Goal: Find specific page/section: Find specific page/section

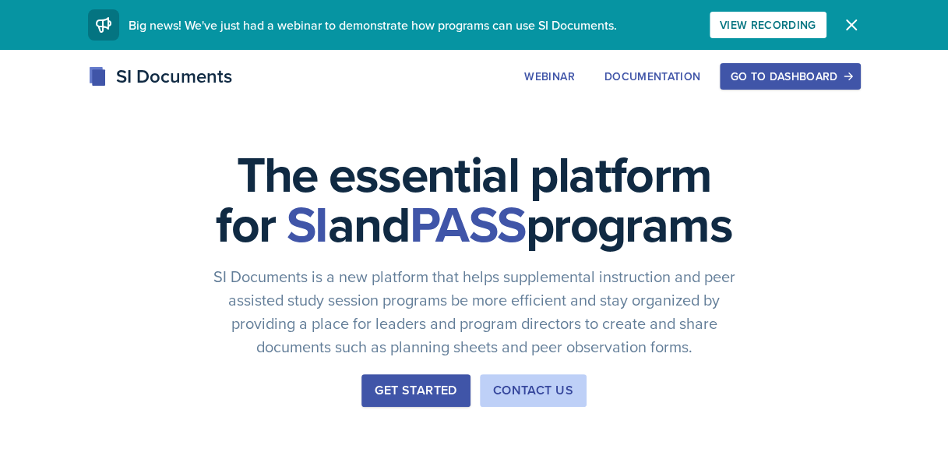
click at [771, 79] on div "Go to Dashboard" at bounding box center [790, 76] width 120 height 12
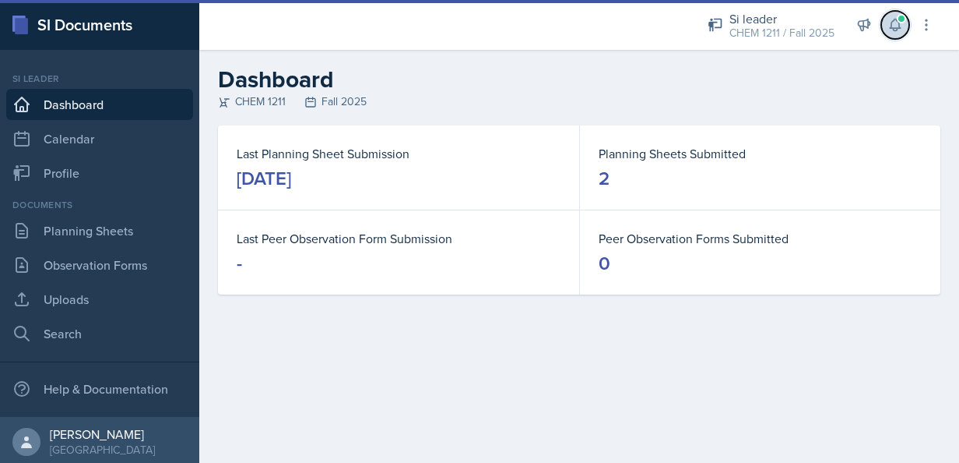
click at [909, 27] on button at bounding box center [895, 25] width 28 height 28
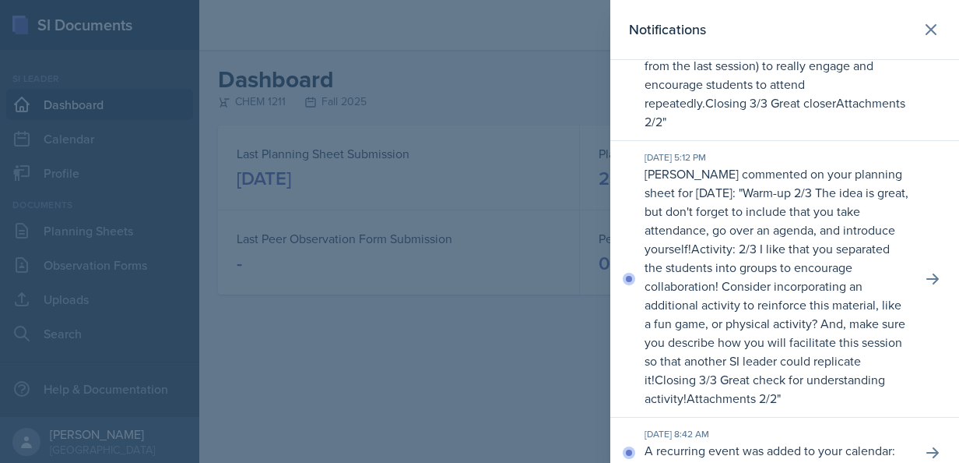
scroll to position [179, 0]
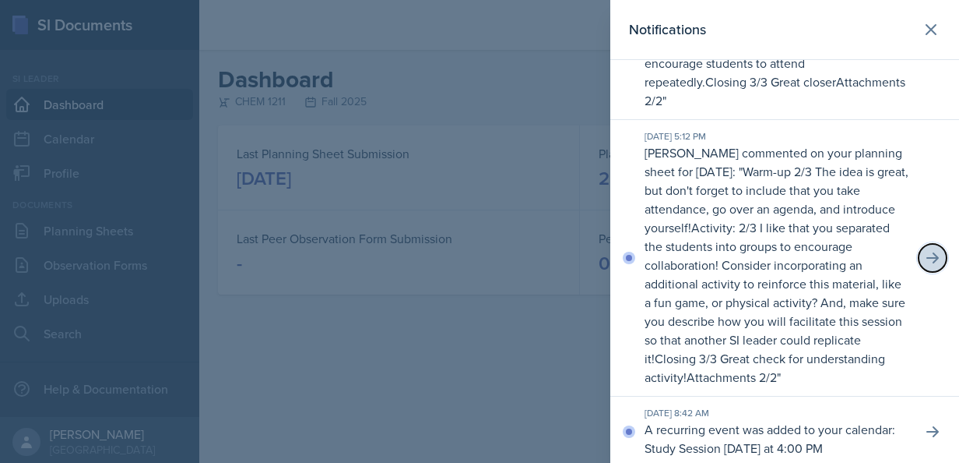
click at [925, 266] on icon at bounding box center [933, 258] width 16 height 16
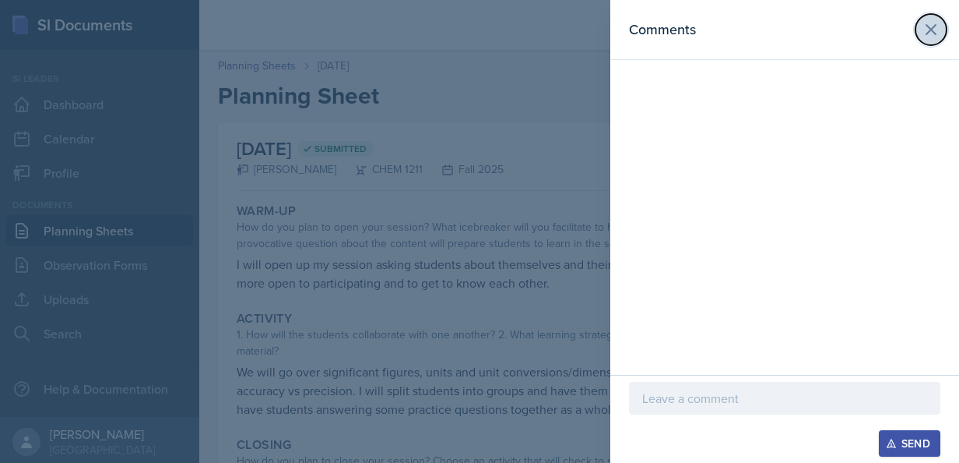
click at [931, 31] on icon at bounding box center [931, 29] width 19 height 19
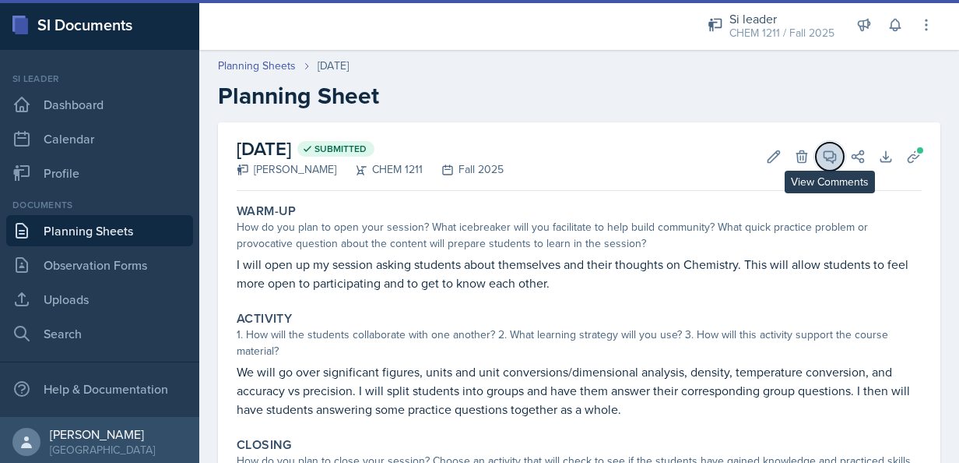
click at [825, 157] on icon at bounding box center [831, 157] width 12 height 12
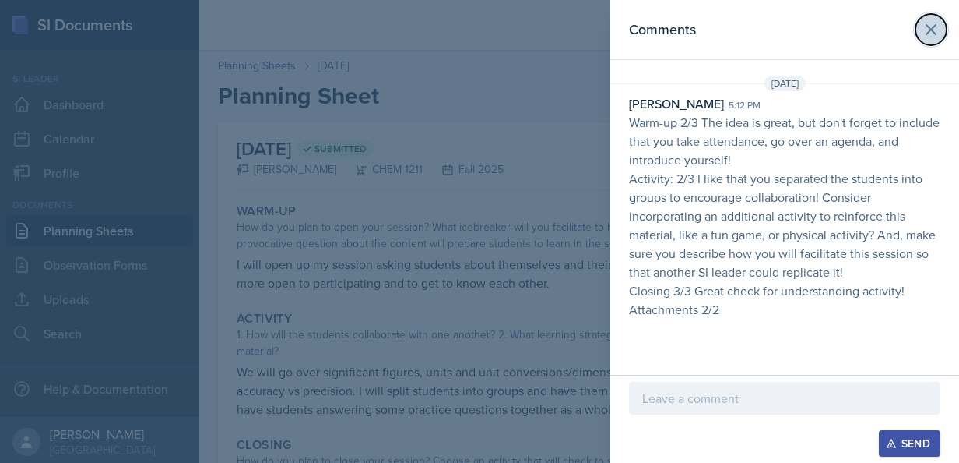
click at [922, 28] on icon at bounding box center [931, 29] width 19 height 19
